Goal: Task Accomplishment & Management: Manage account settings

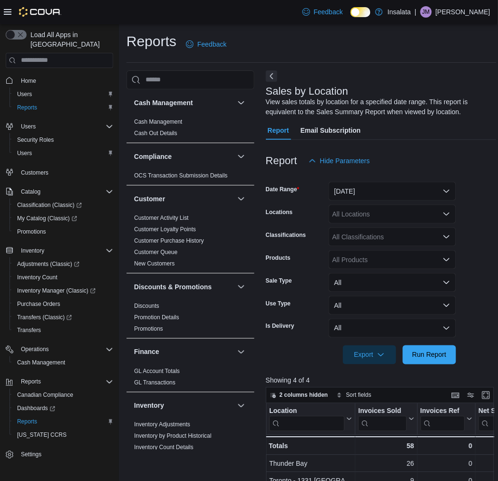
click at [5, 11] on icon at bounding box center [8, 12] width 8 height 6
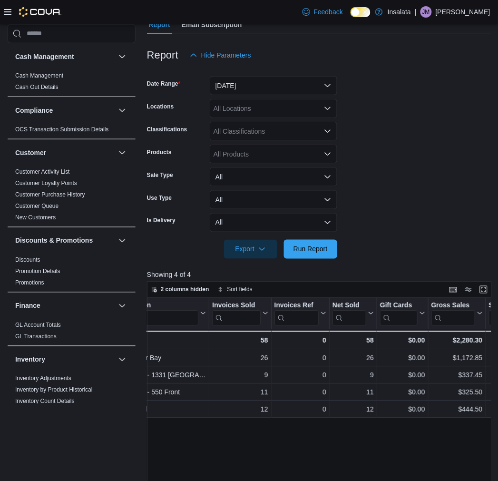
scroll to position [0, 53]
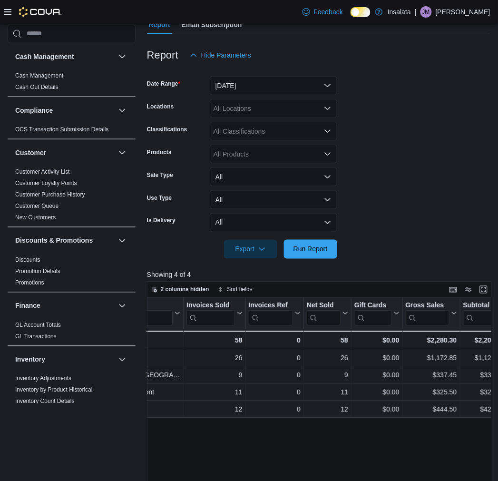
click at [2, 12] on div "Feedback Dark Mode Insalata | JM James Moffitt" at bounding box center [249, 12] width 498 height 24
click at [6, 11] on icon at bounding box center [8, 12] width 8 height 6
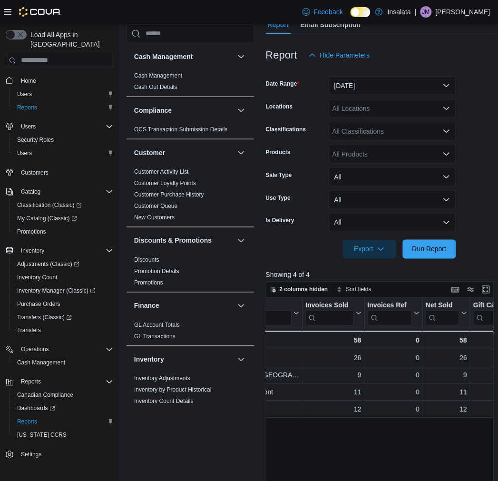
click at [4, 9] on icon at bounding box center [8, 12] width 8 height 8
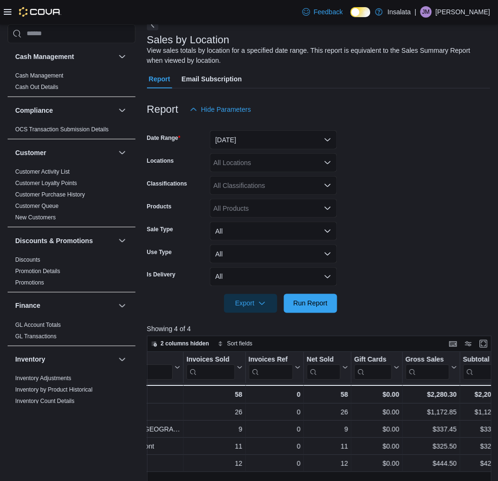
scroll to position [0, 0]
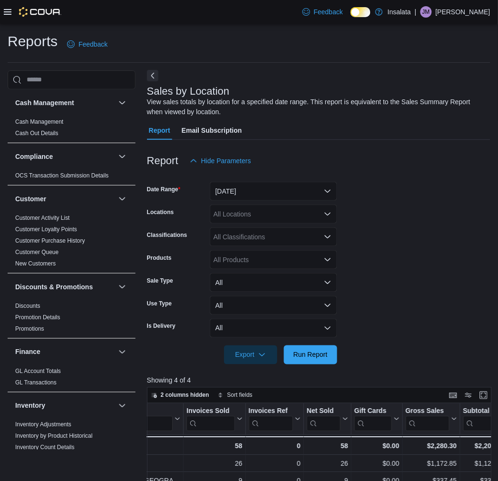
click at [154, 78] on button "Next" at bounding box center [152, 75] width 11 height 11
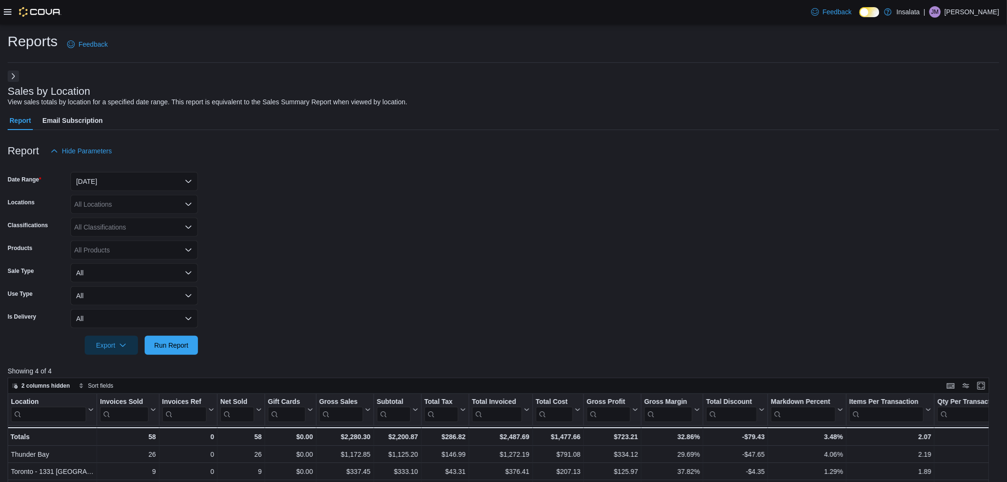
click at [433, 40] on div "Reports Feedback" at bounding box center [504, 44] width 992 height 25
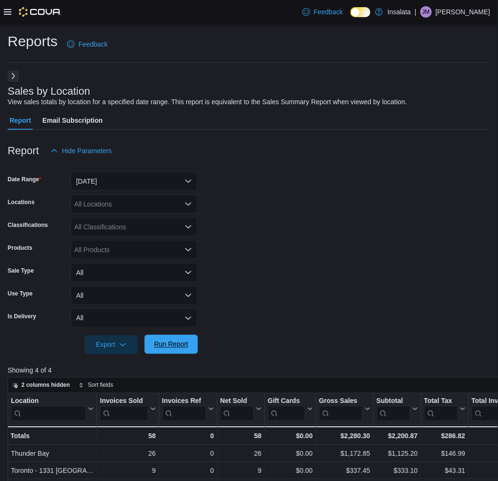
click at [183, 349] on span "Run Report" at bounding box center [171, 345] width 34 height 10
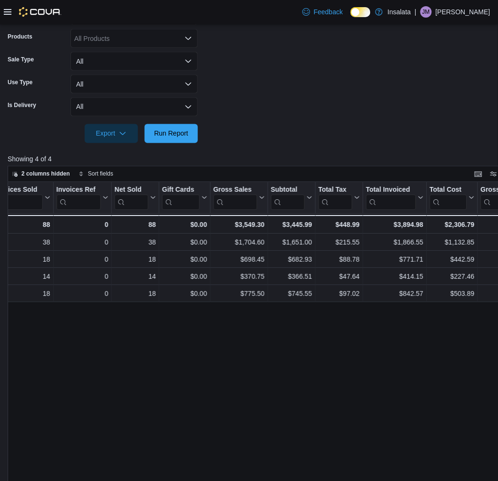
scroll to position [53, 0]
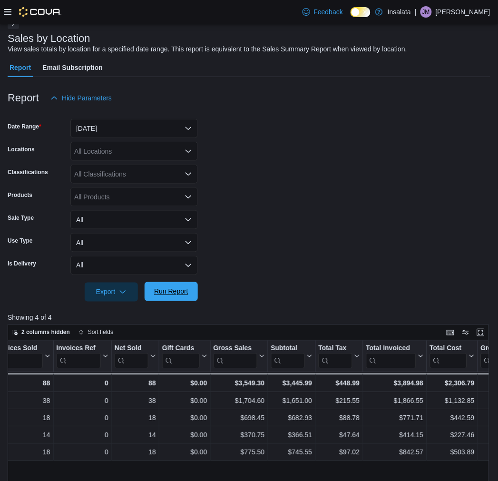
click at [173, 287] on span "Run Report" at bounding box center [171, 292] width 34 height 10
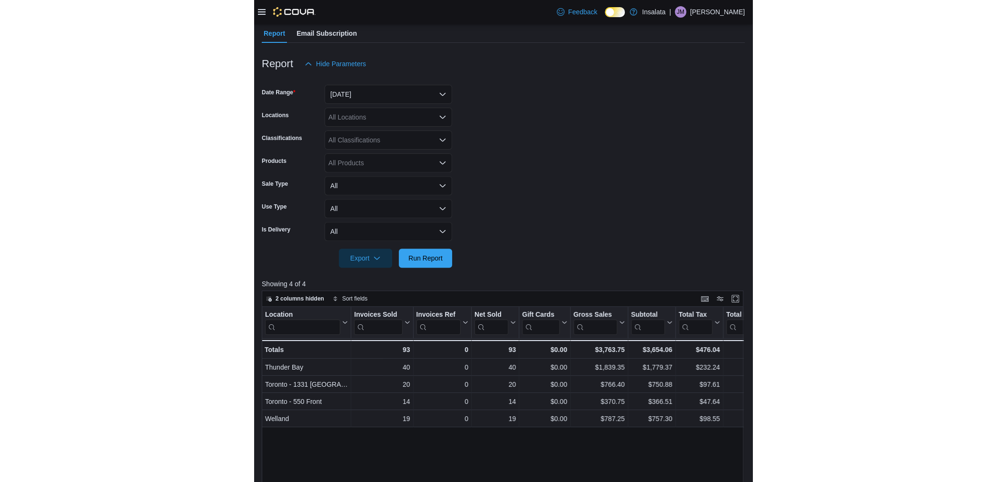
scroll to position [106, 0]
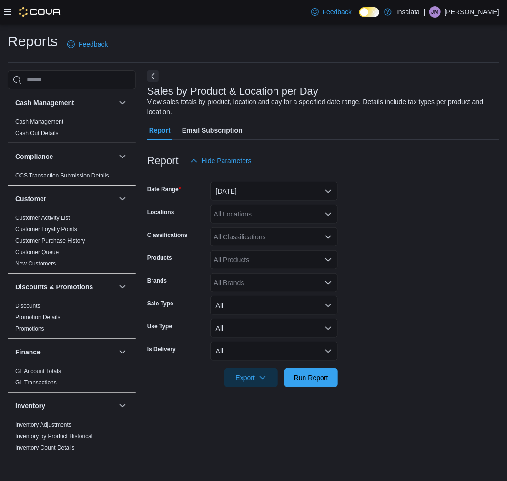
click at [4, 10] on icon at bounding box center [8, 12] width 8 height 8
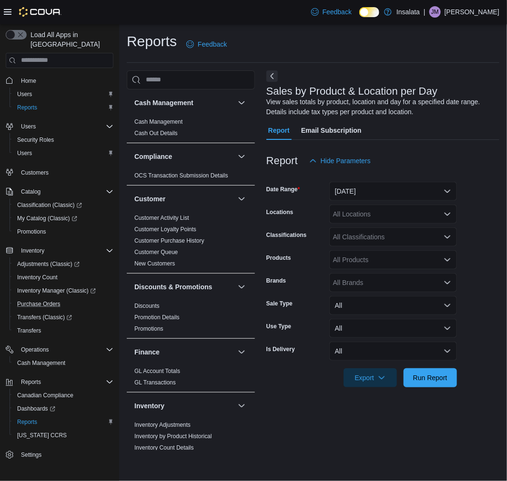
click at [47, 299] on button "Purchase Orders" at bounding box center [64, 304] width 108 height 13
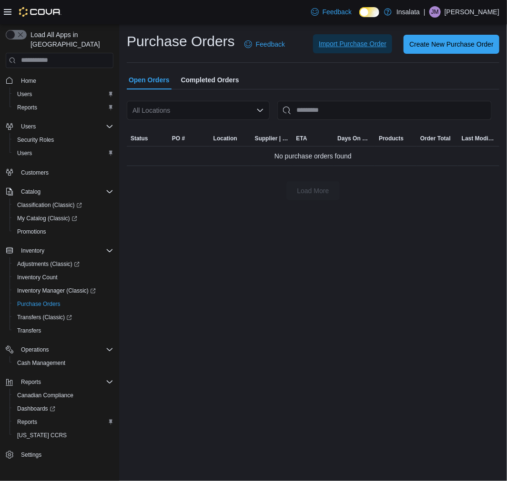
click at [350, 49] on span "Import Purchase Order" at bounding box center [352, 43] width 68 height 19
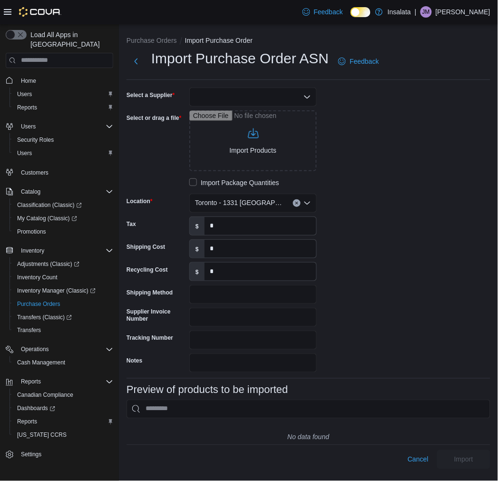
click at [290, 88] on div at bounding box center [253, 97] width 128 height 19
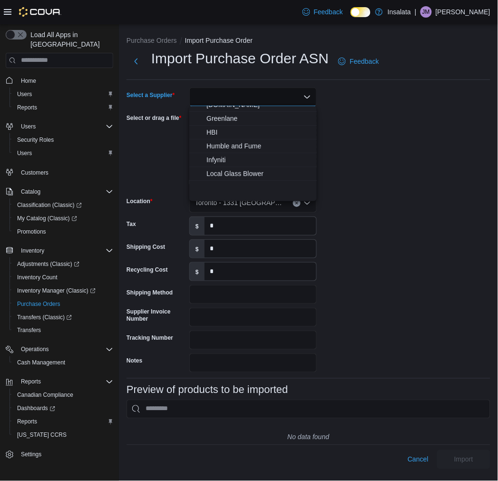
scroll to position [98, 0]
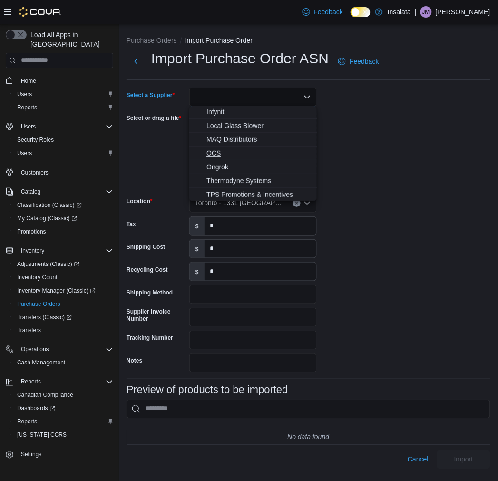
click at [229, 149] on span "OCS" at bounding box center [259, 154] width 105 height 10
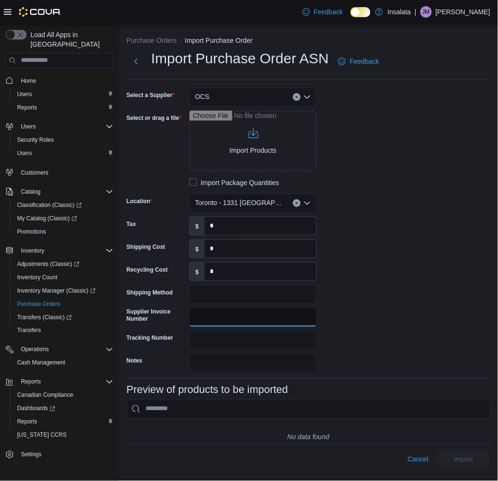
click at [196, 318] on input "Supplier Invoice Number" at bounding box center [253, 317] width 128 height 19
paste input "**********"
type input "**********"
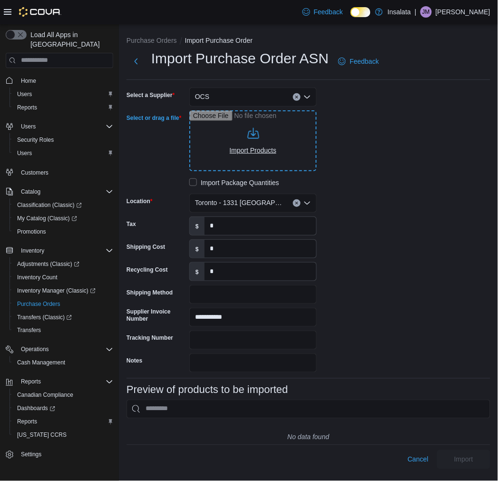
click at [268, 134] on input "Select or drag a file" at bounding box center [253, 140] width 128 height 61
type input "**********"
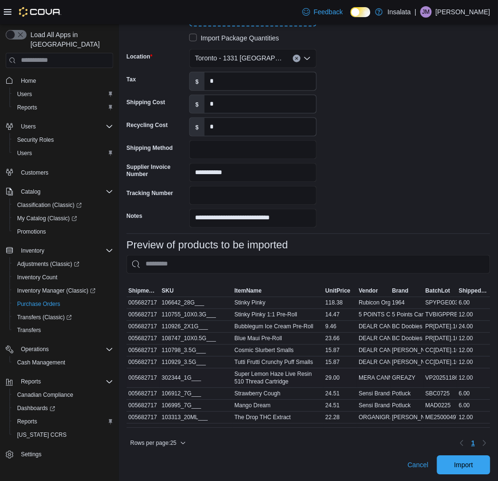
scroll to position [154, 0]
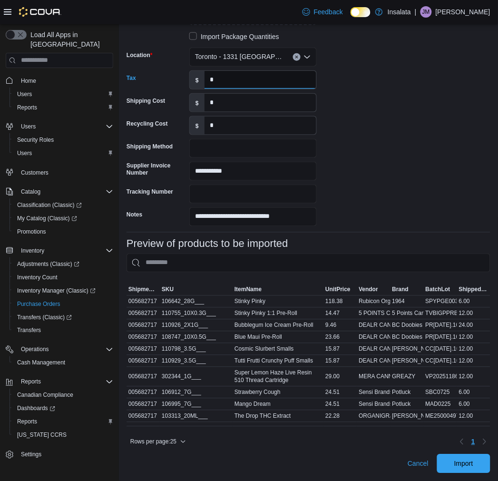
drag, startPoint x: 224, startPoint y: 75, endPoint x: 184, endPoint y: 74, distance: 40.5
click at [184, 74] on div "Tax $ *" at bounding box center [222, 79] width 190 height 19
type input "******"
drag, startPoint x: 462, startPoint y: 463, endPoint x: 458, endPoint y: 458, distance: 6.2
click at [463, 462] on span "Import" at bounding box center [464, 463] width 42 height 19
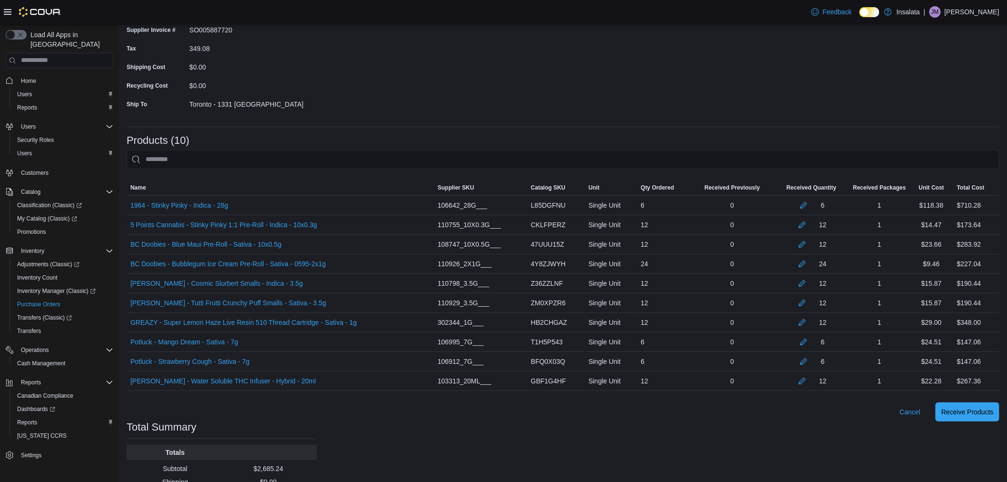
scroll to position [159, 0]
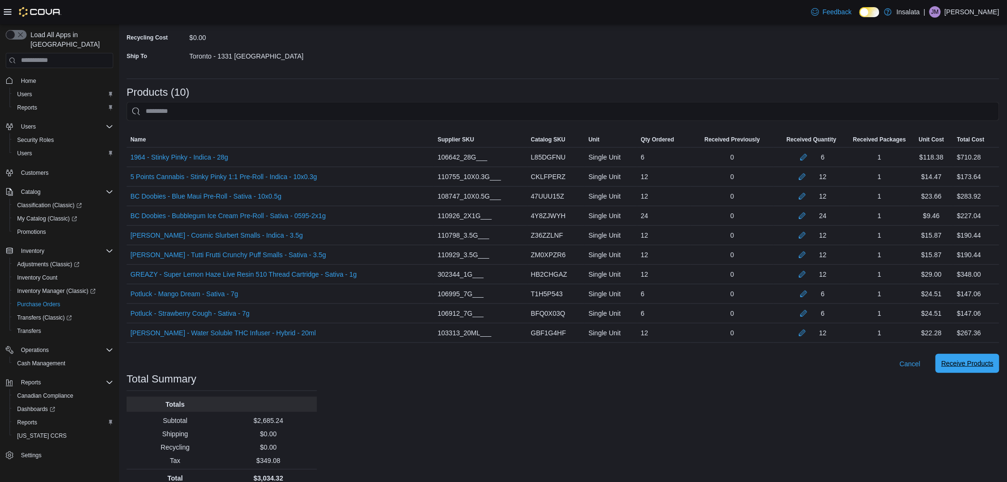
click at [506, 363] on span "Receive Products" at bounding box center [968, 363] width 52 height 10
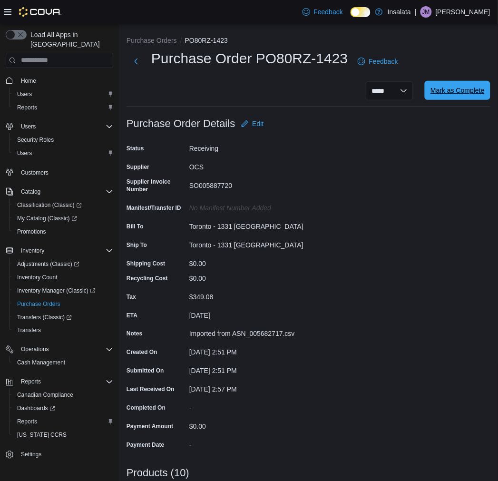
click at [472, 96] on span "Mark as Complete" at bounding box center [458, 90] width 54 height 19
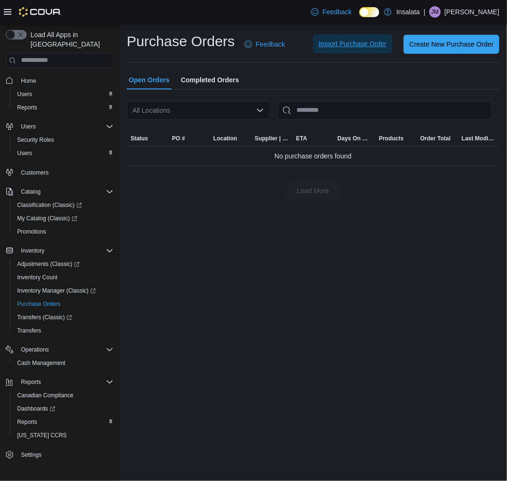
click at [348, 41] on span "Import Purchase Order" at bounding box center [352, 44] width 68 height 10
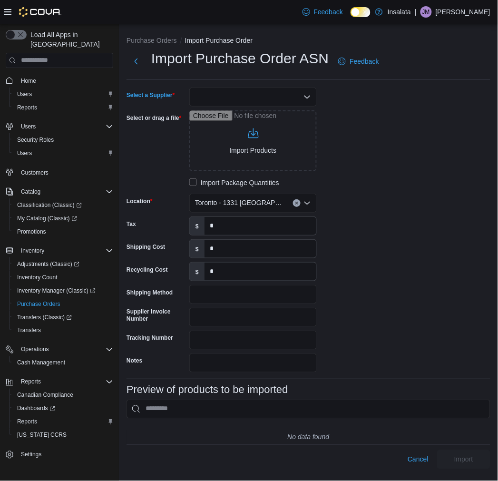
click at [250, 101] on div at bounding box center [253, 97] width 128 height 19
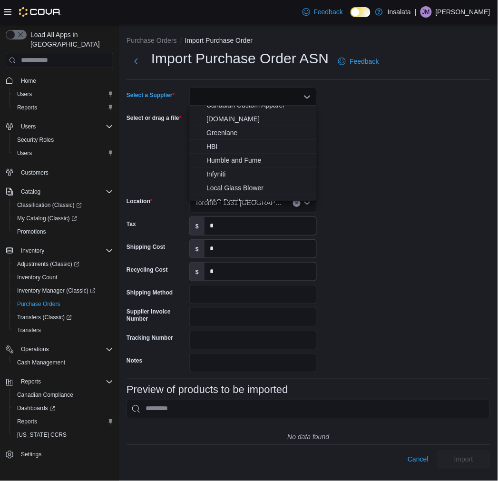
scroll to position [53, 0]
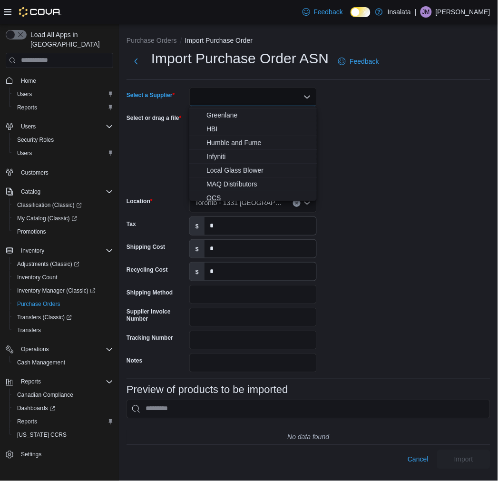
click at [228, 194] on span "OCS" at bounding box center [259, 198] width 105 height 10
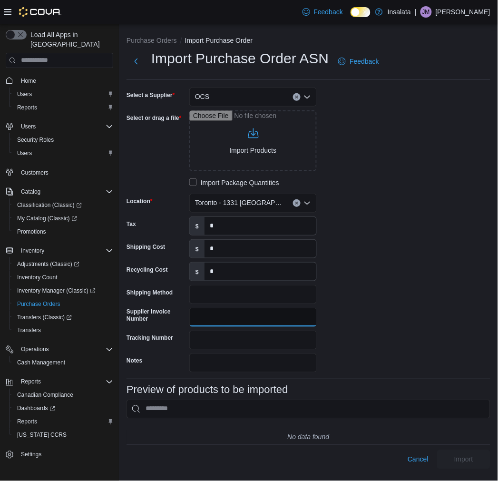
click at [224, 312] on input "Supplier Invoice Number" at bounding box center [253, 317] width 128 height 19
paste input "**********"
type input "**********"
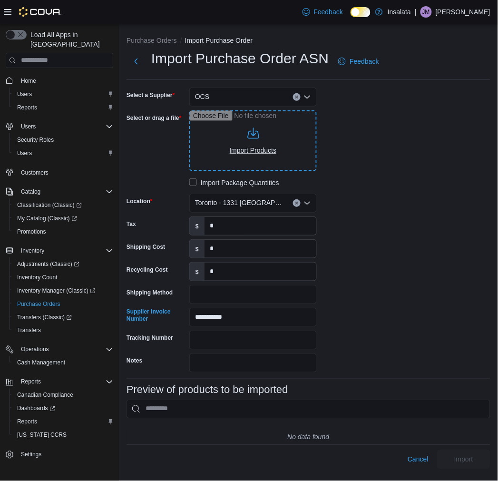
click at [270, 149] on input "Select or drag a file" at bounding box center [253, 140] width 128 height 61
type input "**********"
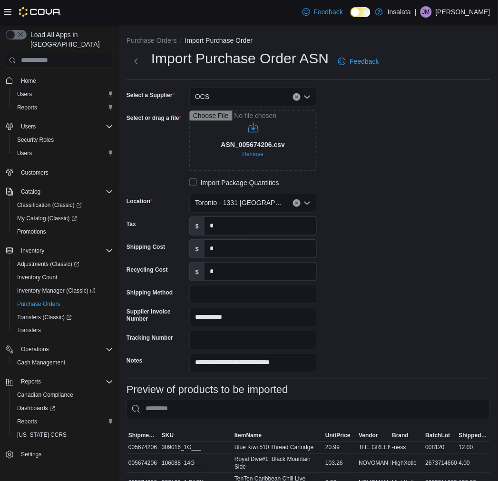
click at [245, 237] on div "**********" at bounding box center [270, 230] width 286 height 285
click at [237, 227] on input "*" at bounding box center [261, 226] width 112 height 18
type input "******"
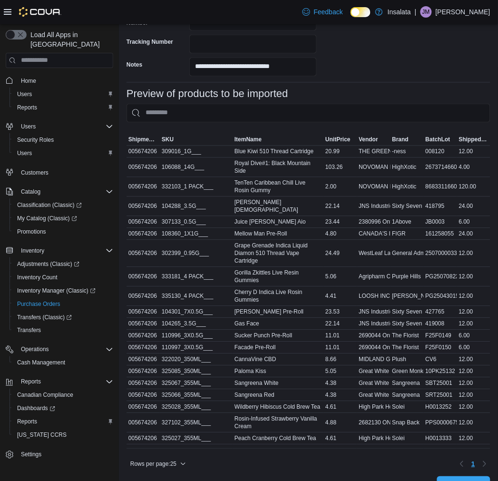
scroll to position [312, 0]
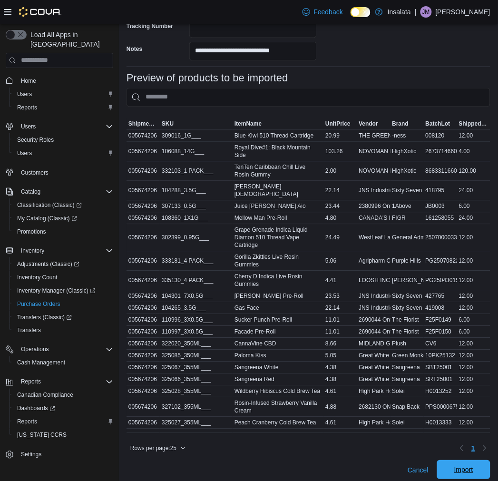
click at [462, 461] on span "Import" at bounding box center [464, 470] width 42 height 19
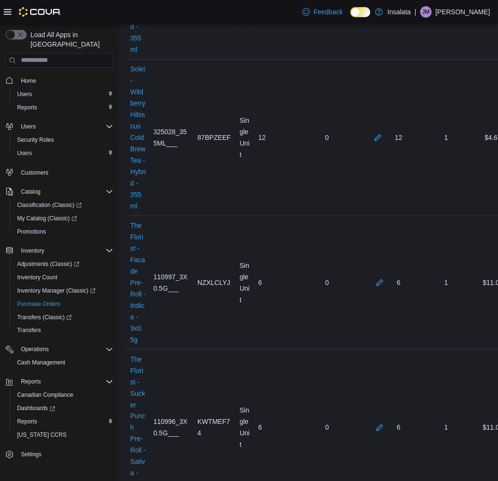
scroll to position [3257, 0]
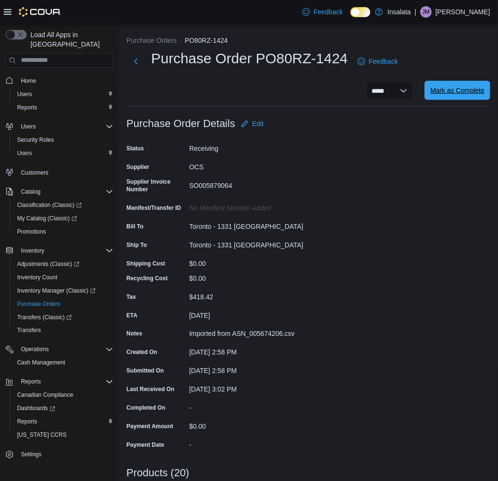
click at [474, 86] on span "Mark as Complete" at bounding box center [458, 90] width 54 height 19
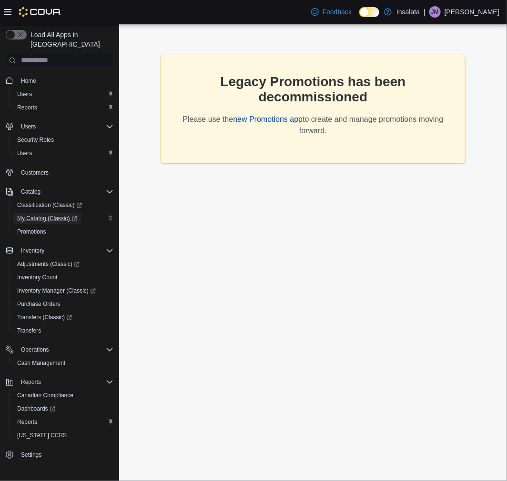
click at [40, 213] on span "My Catalog (Classic)" at bounding box center [47, 218] width 60 height 11
